Goal: Task Accomplishment & Management: Manage account settings

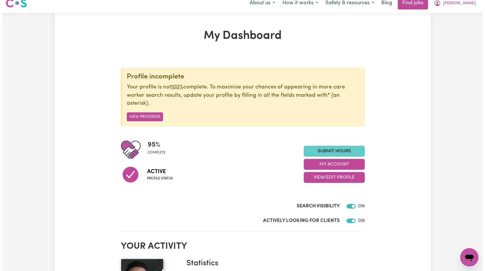
scroll to position [15, 0]
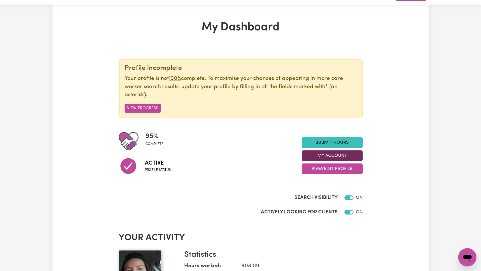
click at [332, 155] on button "My Account" at bounding box center [332, 155] width 61 height 11
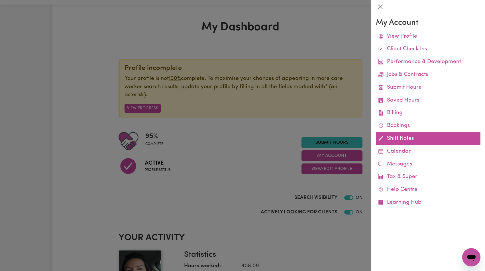
click at [412, 138] on link "Shift Notes" at bounding box center [428, 138] width 105 height 13
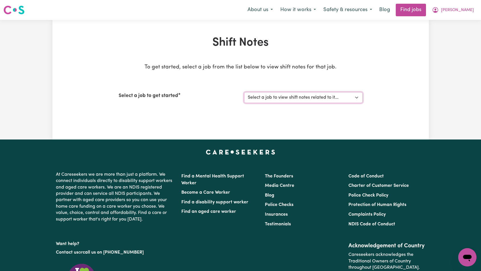
click at [319, 101] on select "Select a job to view shift notes related to it... [Eve] Work with [PERSON_NAME]…" at bounding box center [303, 97] width 119 height 11
select select "14823"
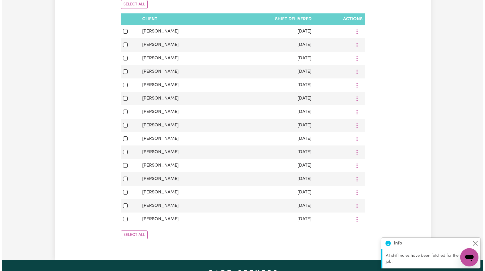
scroll to position [42, 0]
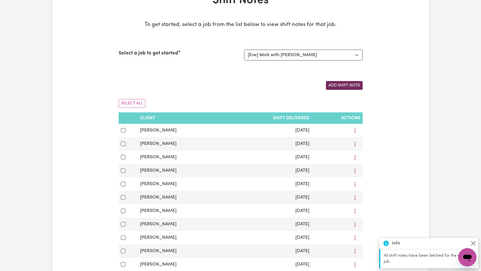
click at [350, 84] on button "Add Shift Note" at bounding box center [344, 85] width 37 height 9
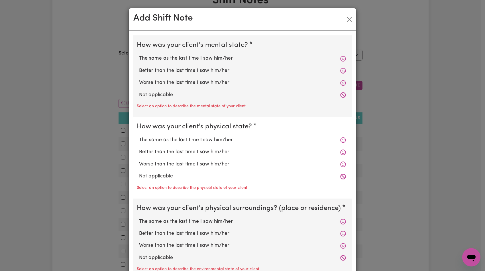
click at [161, 94] on label "Not applicable" at bounding box center [242, 94] width 207 height 7
click at [139, 91] on input "Not applicable" at bounding box center [139, 91] width 0 height 0
radio input "true"
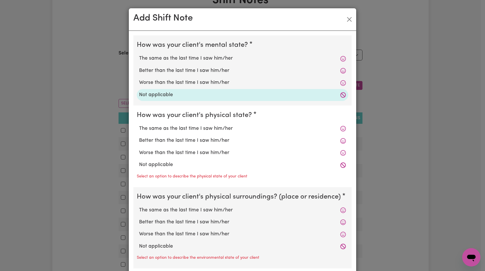
scroll to position [70, 0]
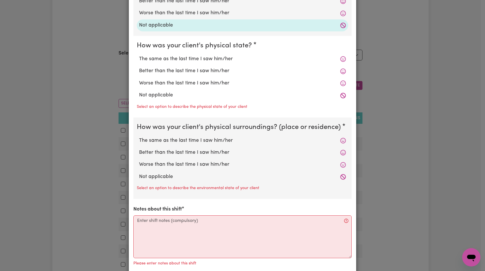
click at [160, 96] on label "Not applicable" at bounding box center [242, 95] width 207 height 7
click at [139, 92] on input "Not applicable" at bounding box center [139, 91] width 0 height 0
radio input "true"
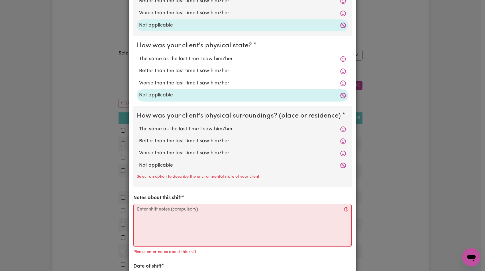
click at [155, 165] on label "Not applicable" at bounding box center [242, 165] width 207 height 7
click at [139, 162] on input "Not applicable" at bounding box center [139, 161] width 0 height 0
radio input "true"
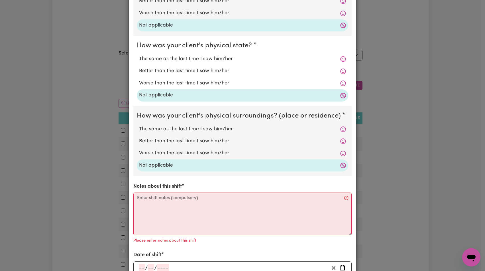
scroll to position [136, 0]
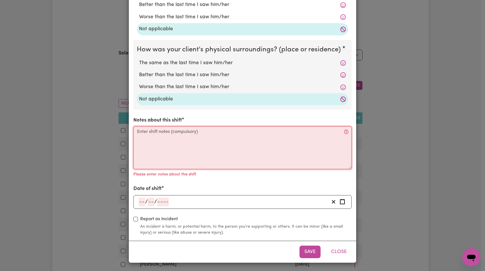
click at [172, 141] on textarea "Notes about this shift" at bounding box center [242, 147] width 218 height 43
paste textarea "[PERSON_NAME] was getting ready for the day when I arrived. I put some dishes a…"
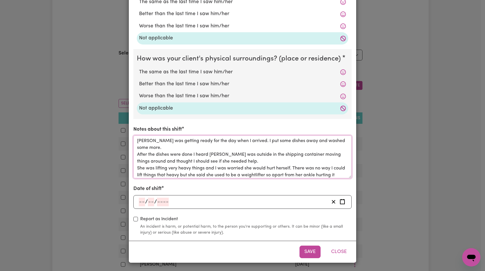
scroll to position [127, 0]
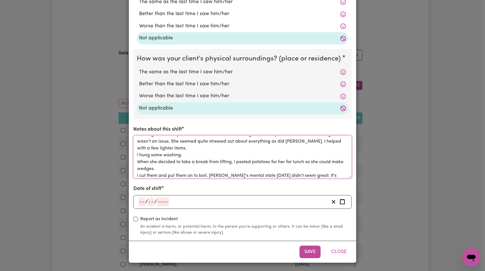
type textarea "[PERSON_NAME] was getting ready for the day when I arrived. I put some dishes a…"
click at [149, 202] on input "number" at bounding box center [151, 202] width 6 height 9
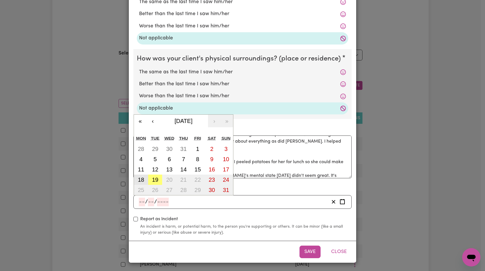
click at [140, 175] on button "18" at bounding box center [141, 179] width 14 height 10
type input "[DATE]"
type input "18"
type input "8"
type input "2025"
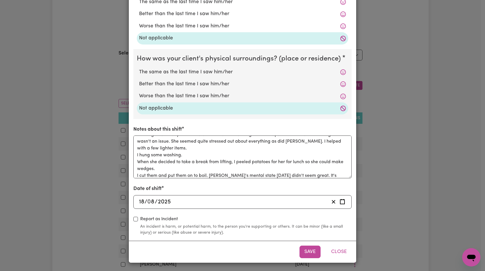
click at [307, 251] on button "Save" at bounding box center [310, 251] width 21 height 13
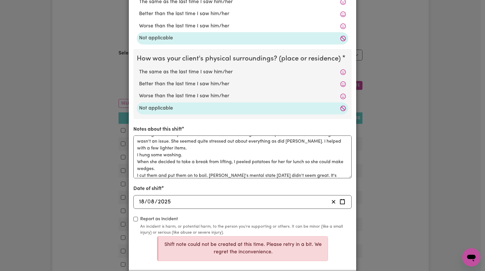
scroll to position [156, 0]
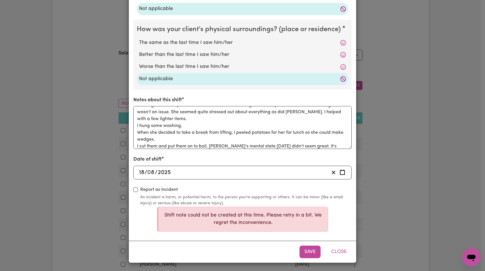
click at [289, 179] on div "[DATE] 18 / 0 8 / 2025 « ‹ [DATE] › » Mon Tue Wed Thu Fri Sat Sun 28 29 30 31 1…" at bounding box center [242, 173] width 218 height 14
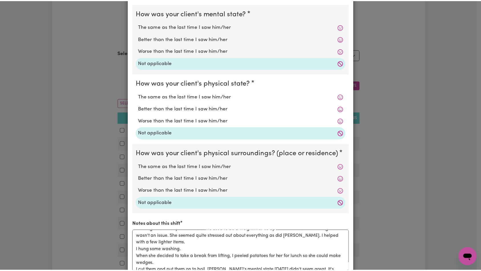
scroll to position [0, 0]
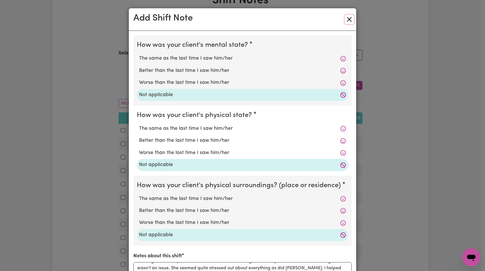
click at [345, 18] on button "Close" at bounding box center [349, 19] width 9 height 9
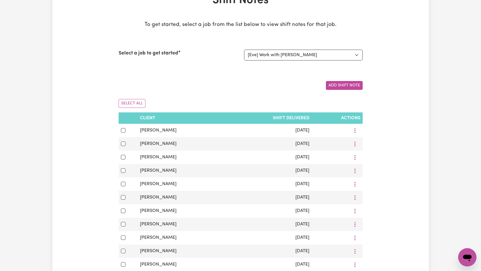
click at [409, 119] on div "Shift Notes To get started, select a job from the list below to view shift note…" at bounding box center [240, 167] width 376 height 349
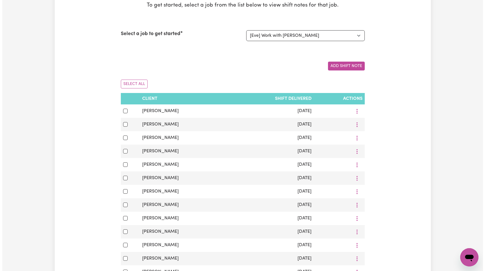
scroll to position [175, 0]
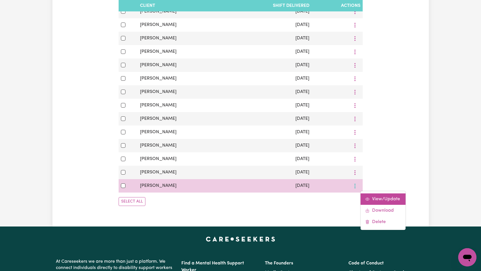
click at [372, 198] on span "View/Update" at bounding box center [386, 199] width 28 height 5
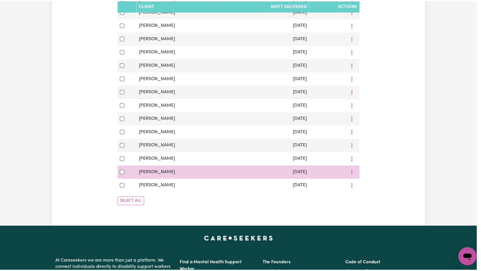
scroll to position [0, 0]
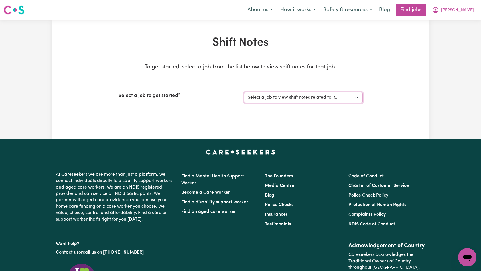
click at [335, 95] on select "Select a job to view shift notes related to it... [Eve] Work with [PERSON_NAME]…" at bounding box center [303, 97] width 119 height 11
select select "14823"
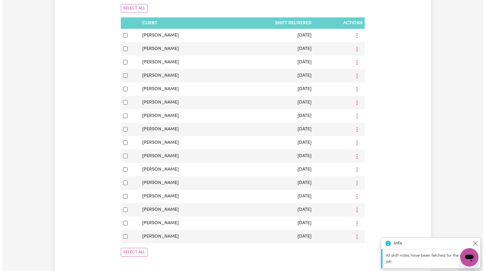
scroll to position [141, 0]
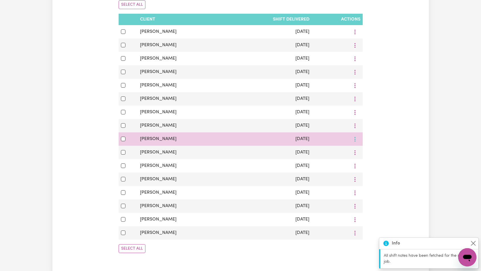
click at [355, 36] on button "More options" at bounding box center [355, 31] width 11 height 9
click at [372, 151] on span "View/Update" at bounding box center [386, 152] width 28 height 5
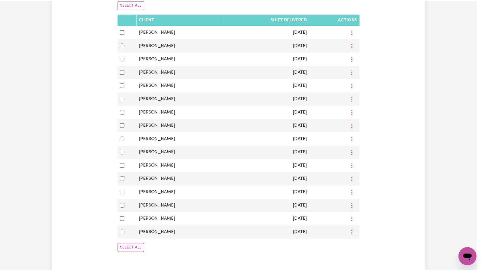
scroll to position [0, 0]
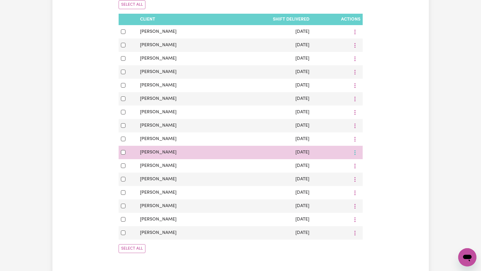
click at [353, 35] on icon "More options" at bounding box center [355, 32] width 6 height 6
click at [362, 188] on link "Delete" at bounding box center [383, 188] width 45 height 11
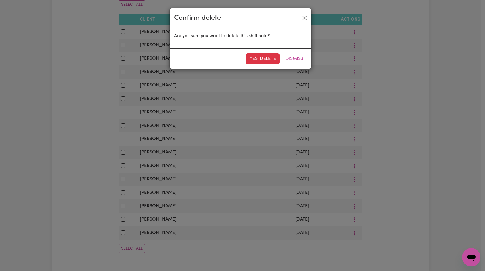
click at [261, 52] on div "Yes, delete Dismiss" at bounding box center [241, 58] width 142 height 20
click at [262, 54] on button "Yes, delete" at bounding box center [263, 58] width 34 height 11
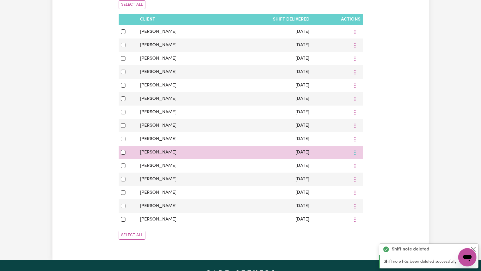
click at [355, 35] on icon "More options" at bounding box center [355, 32] width 6 height 6
click at [361, 188] on link "Delete" at bounding box center [383, 188] width 45 height 11
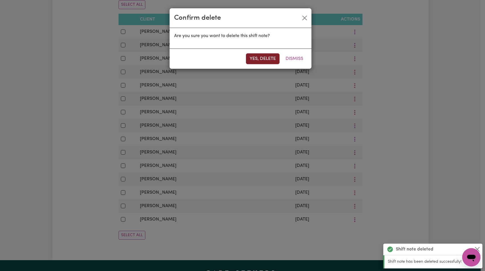
click at [260, 60] on button "Yes, delete" at bounding box center [263, 58] width 34 height 11
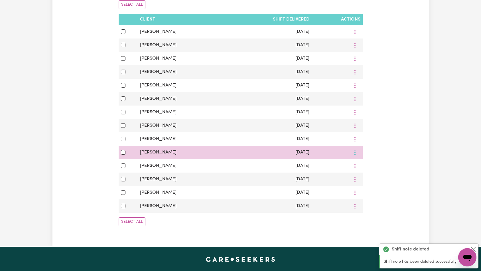
click at [355, 36] on button "More options" at bounding box center [355, 31] width 11 height 9
click at [365, 188] on icon "Delete this shift note" at bounding box center [367, 188] width 5 height 5
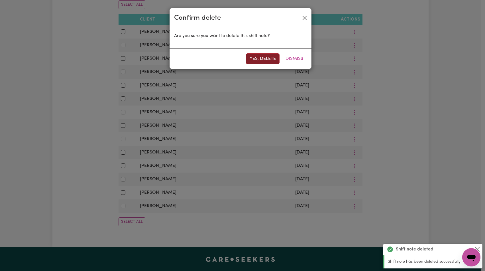
click at [260, 60] on button "Yes, delete" at bounding box center [263, 58] width 34 height 11
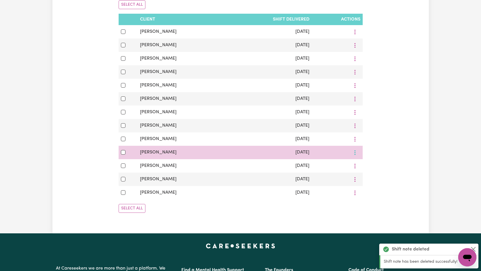
click at [356, 35] on icon "More options" at bounding box center [355, 32] width 6 height 6
click at [377, 189] on link "Delete" at bounding box center [383, 188] width 45 height 11
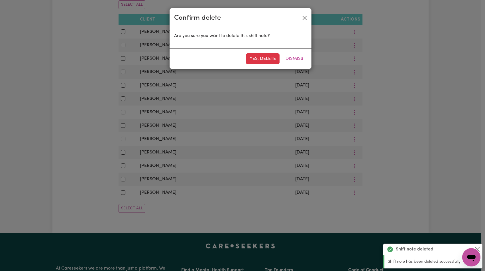
drag, startPoint x: 267, startPoint y: 60, endPoint x: 272, endPoint y: 77, distance: 17.0
click at [268, 60] on button "Yes, delete" at bounding box center [263, 58] width 34 height 11
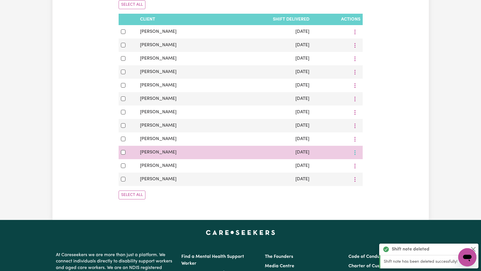
click at [356, 35] on icon "More options" at bounding box center [355, 32] width 6 height 6
click at [368, 190] on link "Delete" at bounding box center [383, 188] width 45 height 11
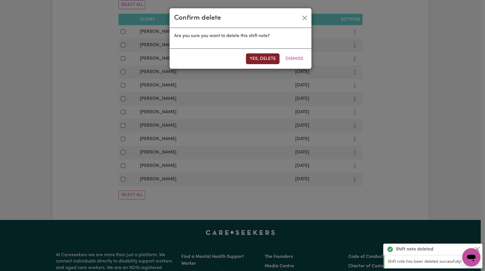
click at [258, 61] on button "Yes, delete" at bounding box center [263, 58] width 34 height 11
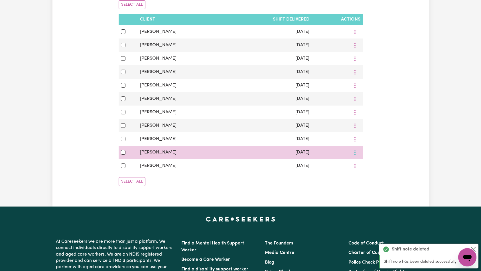
click at [357, 36] on button "More options" at bounding box center [355, 31] width 11 height 9
click at [363, 187] on link "Delete" at bounding box center [383, 188] width 45 height 11
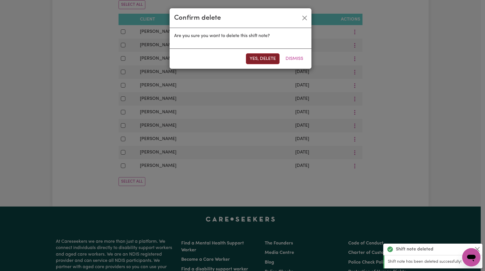
click at [258, 63] on button "Yes, delete" at bounding box center [263, 58] width 34 height 11
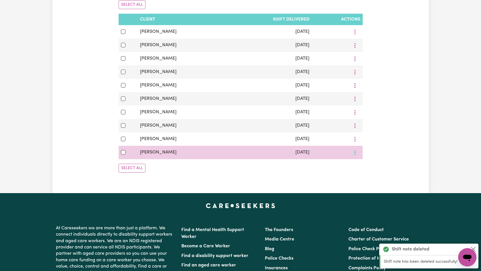
click at [355, 36] on button "More options" at bounding box center [355, 31] width 11 height 9
click at [367, 188] on icon "Delete this shift note" at bounding box center [367, 188] width 1 height 3
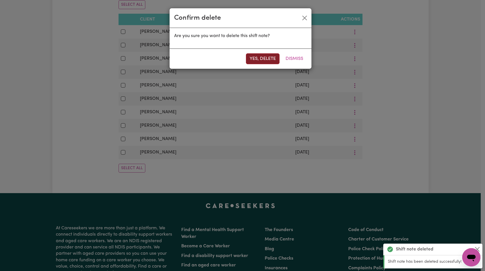
click at [257, 60] on button "Yes, delete" at bounding box center [263, 58] width 34 height 11
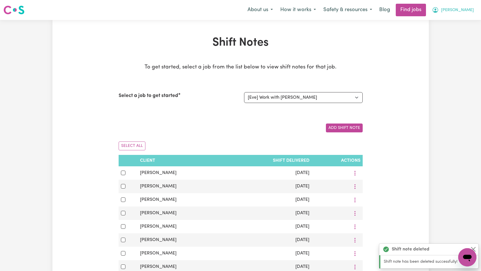
click at [475, 5] on button "[PERSON_NAME]" at bounding box center [452, 10] width 49 height 12
click at [467, 17] on link "My Account" at bounding box center [454, 22] width 45 height 11
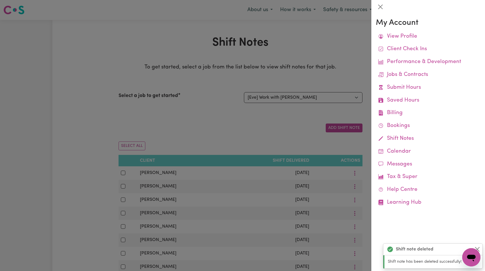
click at [359, 25] on div at bounding box center [242, 135] width 485 height 271
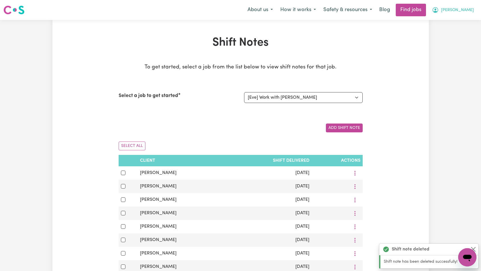
click at [464, 10] on span "[PERSON_NAME]" at bounding box center [457, 10] width 33 height 6
click at [454, 33] on link "My Dashboard" at bounding box center [454, 32] width 45 height 11
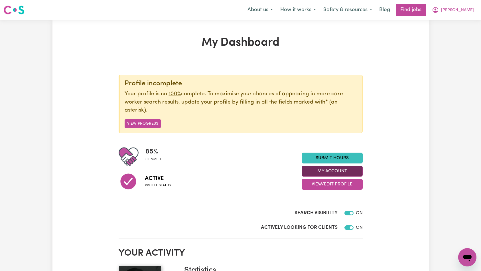
click at [335, 175] on button "My Account" at bounding box center [332, 171] width 61 height 11
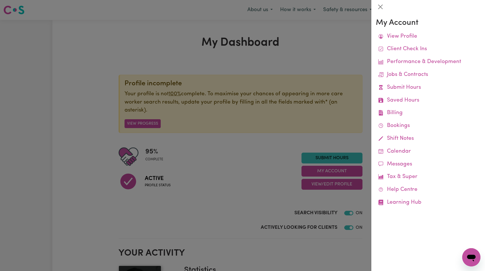
click at [291, 108] on div at bounding box center [242, 135] width 485 height 271
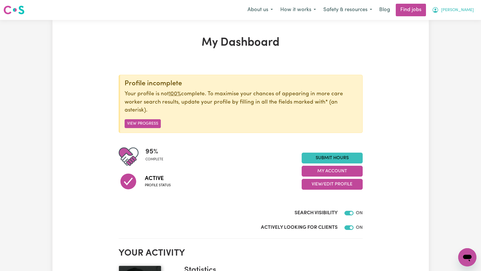
click at [461, 14] on button "[PERSON_NAME]" at bounding box center [452, 10] width 49 height 12
click at [450, 47] on link "Logout" at bounding box center [454, 43] width 45 height 11
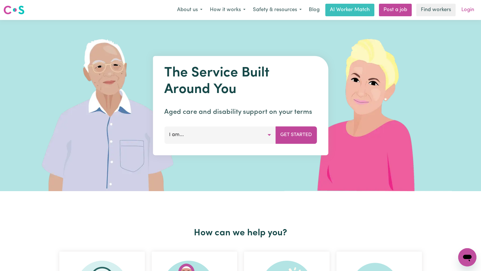
click at [470, 4] on link "Login" at bounding box center [468, 10] width 20 height 13
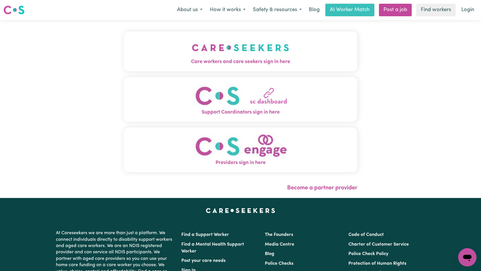
click at [175, 33] on button "Care workers and care seekers sign in here" at bounding box center [241, 51] width 234 height 40
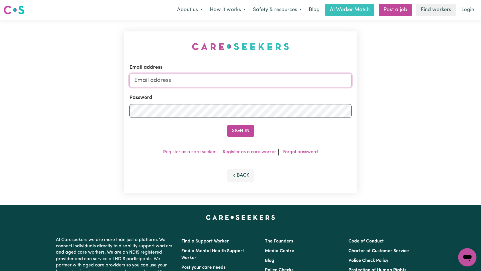
click at [231, 85] on input "Email address" at bounding box center [240, 81] width 222 height 14
paste input "eve_eve_4921@careseekers.com.au"
type input "superuser~eve_eve_4921@careseekers.com.au"
click at [244, 131] on button "Sign In" at bounding box center [240, 131] width 27 height 13
